Goal: Navigation & Orientation: Find specific page/section

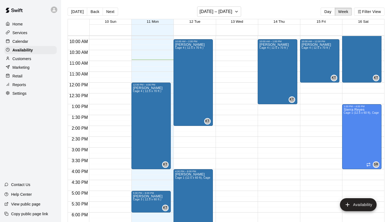
scroll to position [217, 0]
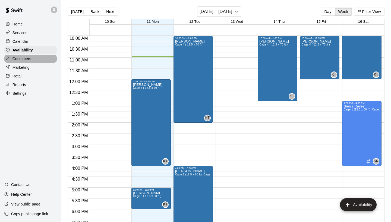
click at [22, 60] on p "Customers" at bounding box center [21, 58] width 19 height 5
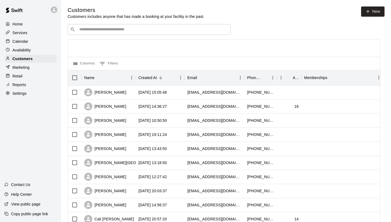
click at [29, 22] on div "Home" at bounding box center [30, 24] width 52 height 8
